Goal: Navigation & Orientation: Find specific page/section

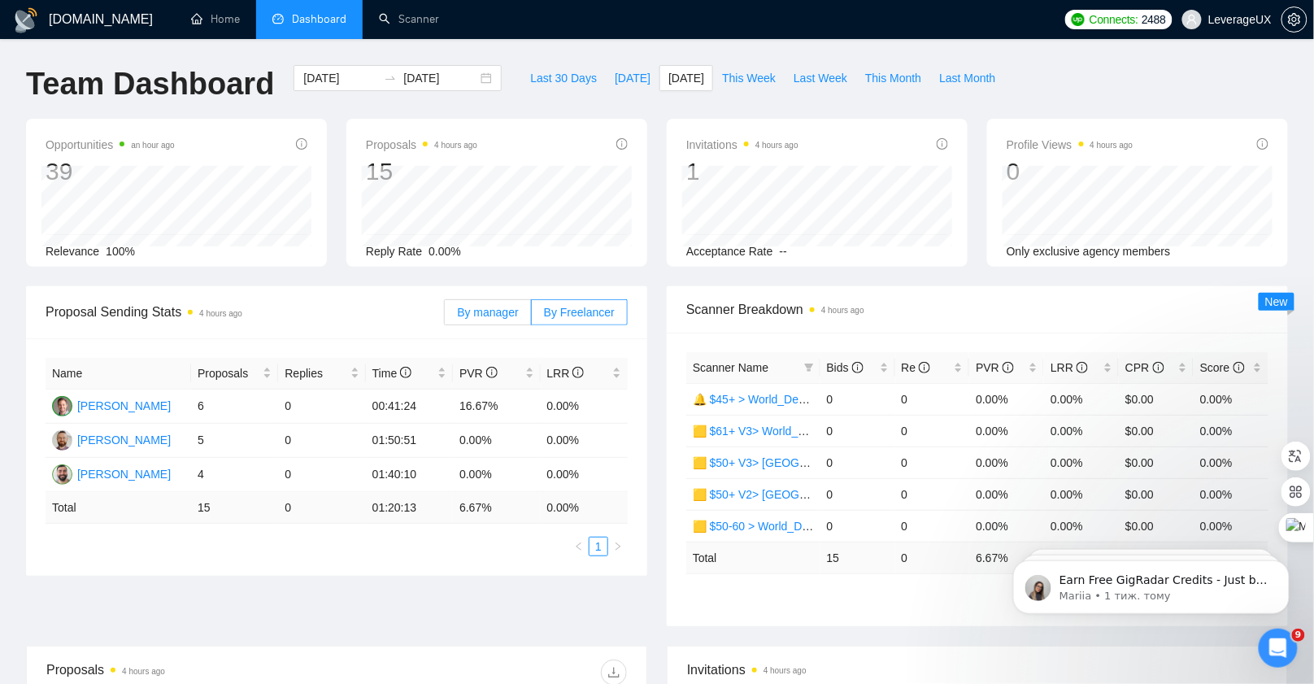
click at [474, 316] on span "By manager" at bounding box center [487, 312] width 61 height 13
click at [445, 316] on input "By manager" at bounding box center [445, 316] width 0 height 0
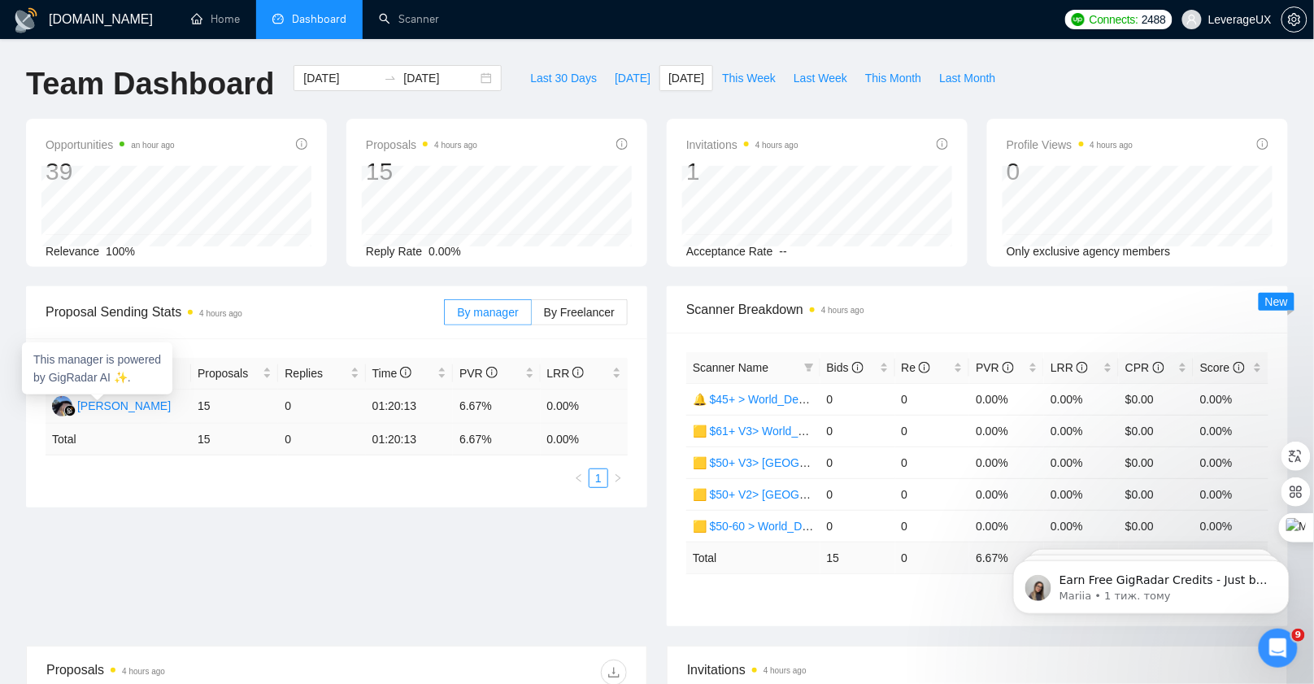
click at [116, 409] on div "[PERSON_NAME]" at bounding box center [124, 406] width 94 height 18
click at [207, 23] on link "Home" at bounding box center [215, 19] width 49 height 14
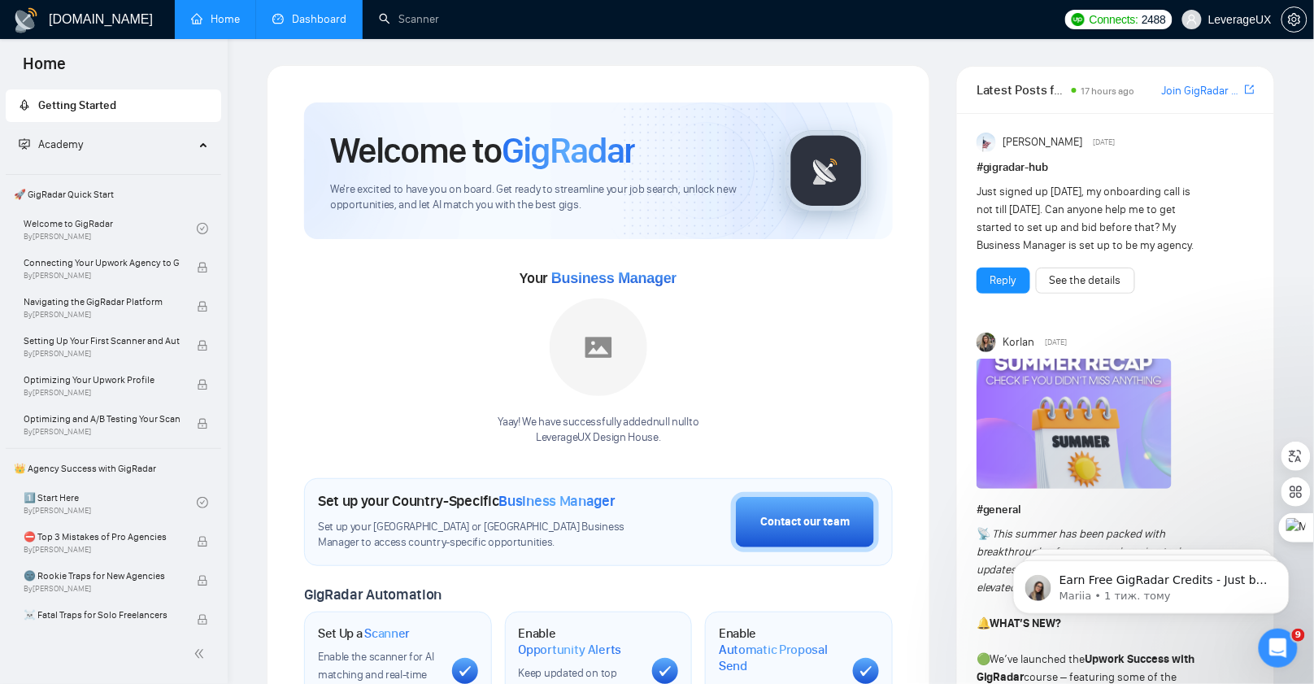
click at [303, 23] on link "Dashboard" at bounding box center [309, 19] width 74 height 14
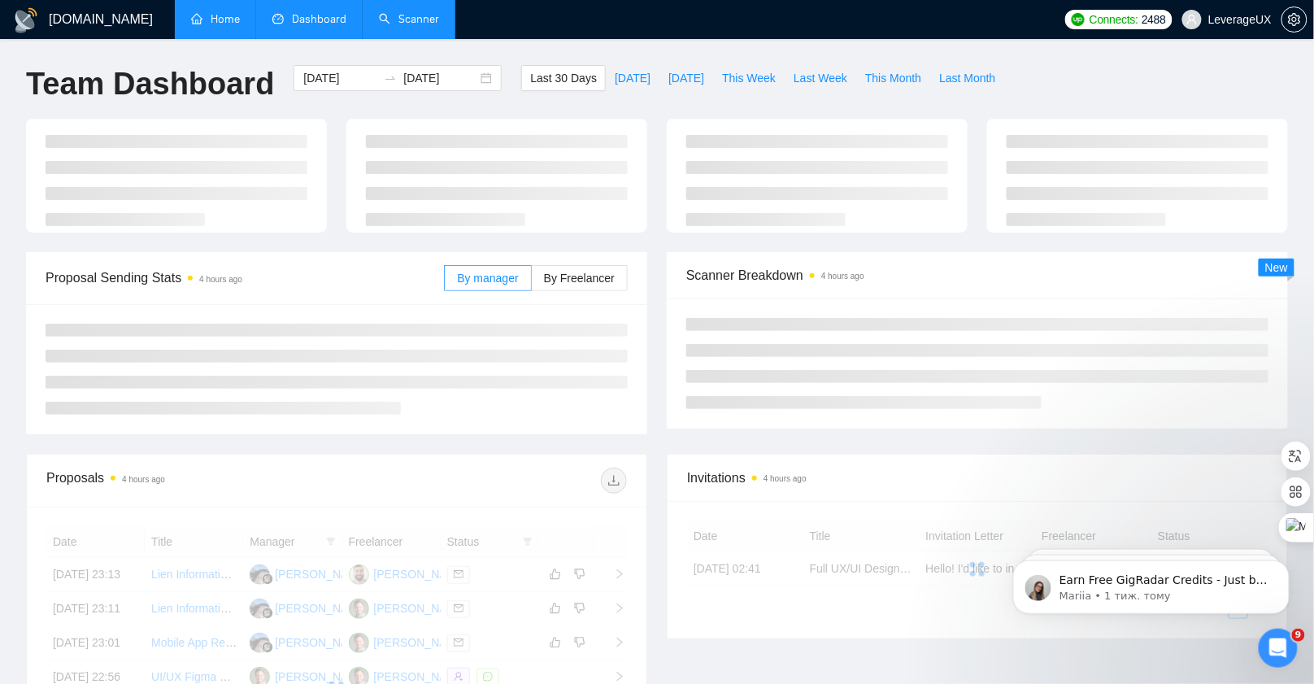
click at [398, 23] on link "Scanner" at bounding box center [409, 19] width 60 height 14
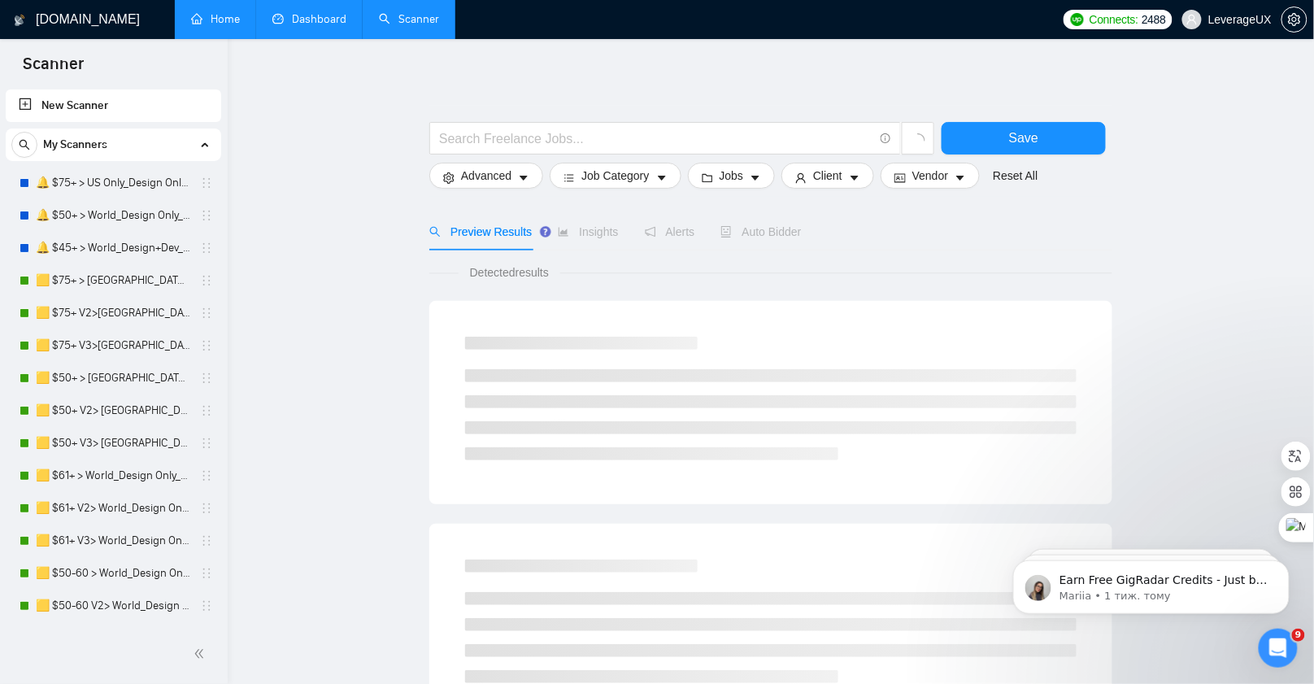
click at [236, 21] on link "Home" at bounding box center [215, 19] width 49 height 14
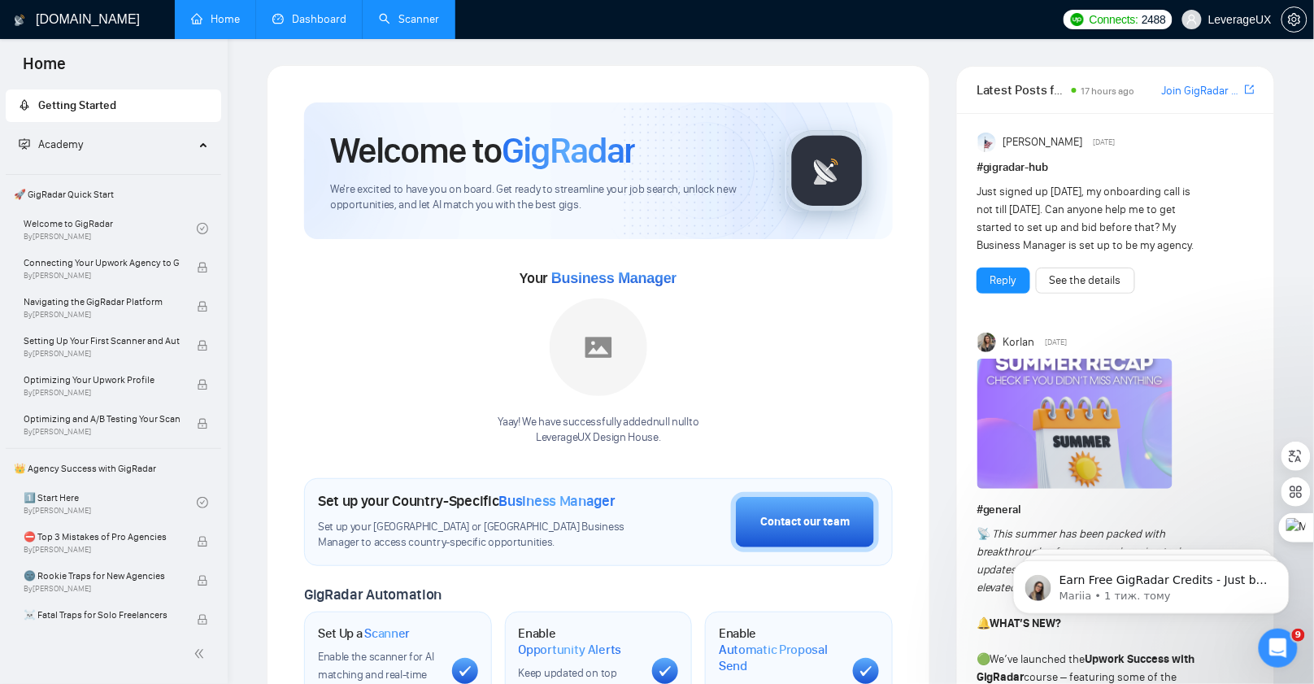
click at [310, 16] on link "Dashboard" at bounding box center [309, 19] width 74 height 14
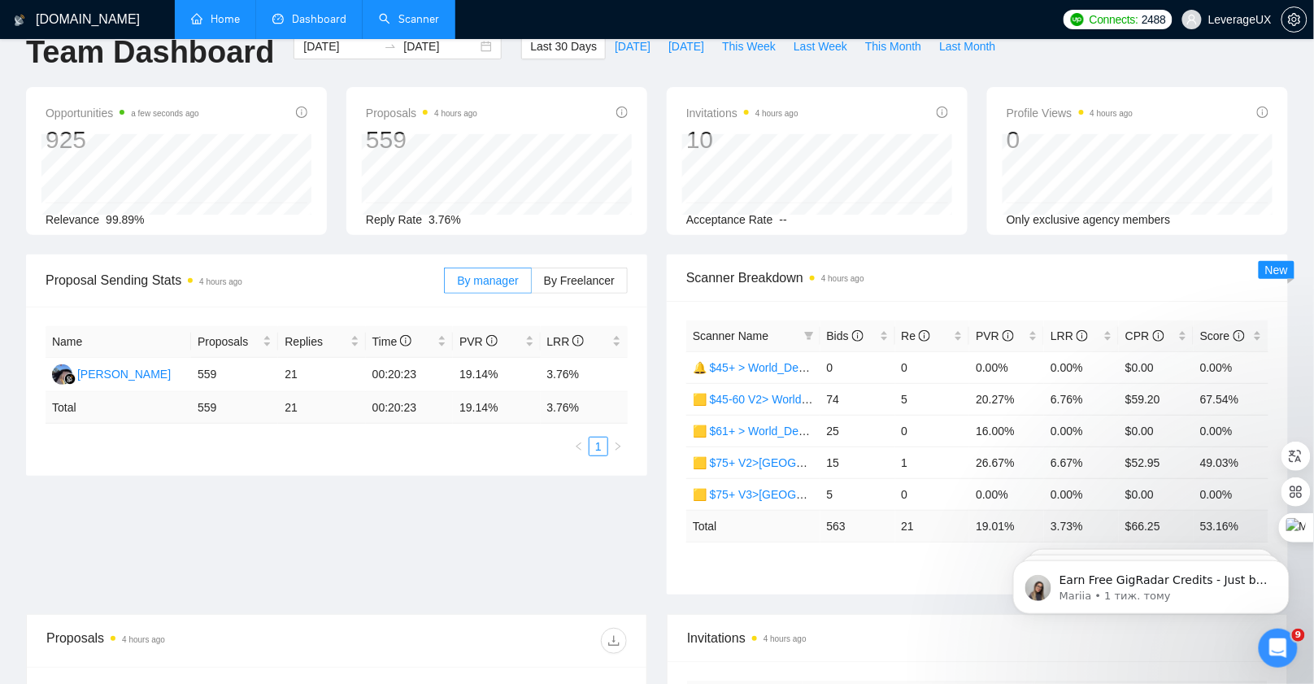
scroll to position [33, 0]
click at [142, 373] on div "[PERSON_NAME]" at bounding box center [124, 373] width 94 height 18
click at [273, 519] on div "Proposal Sending Stats 4 hours ago By manager By Freelancer Name Proposals Repl…" at bounding box center [657, 432] width 1282 height 359
click at [206, 26] on link "Home" at bounding box center [215, 19] width 49 height 14
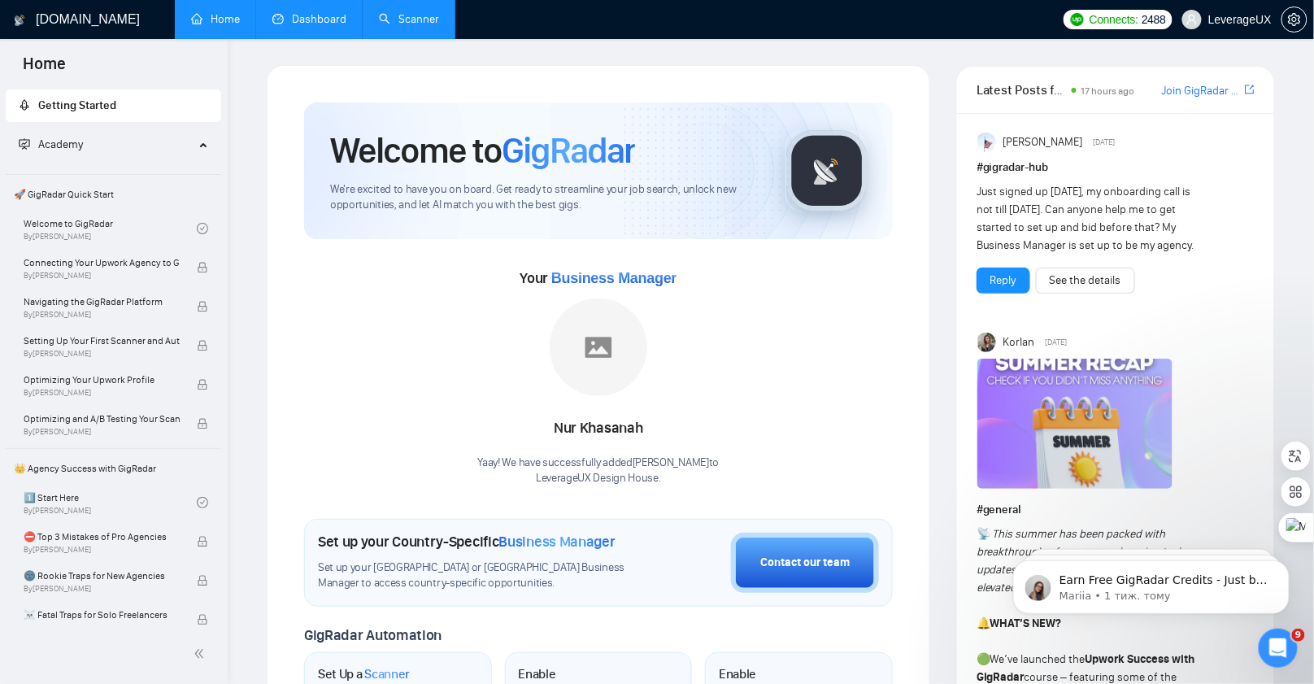
click at [59, 20] on h1 "[DOMAIN_NAME]" at bounding box center [88, 19] width 104 height 39
click at [330, 20] on link "Dashboard" at bounding box center [309, 19] width 74 height 14
